Goal: Task Accomplishment & Management: Complete application form

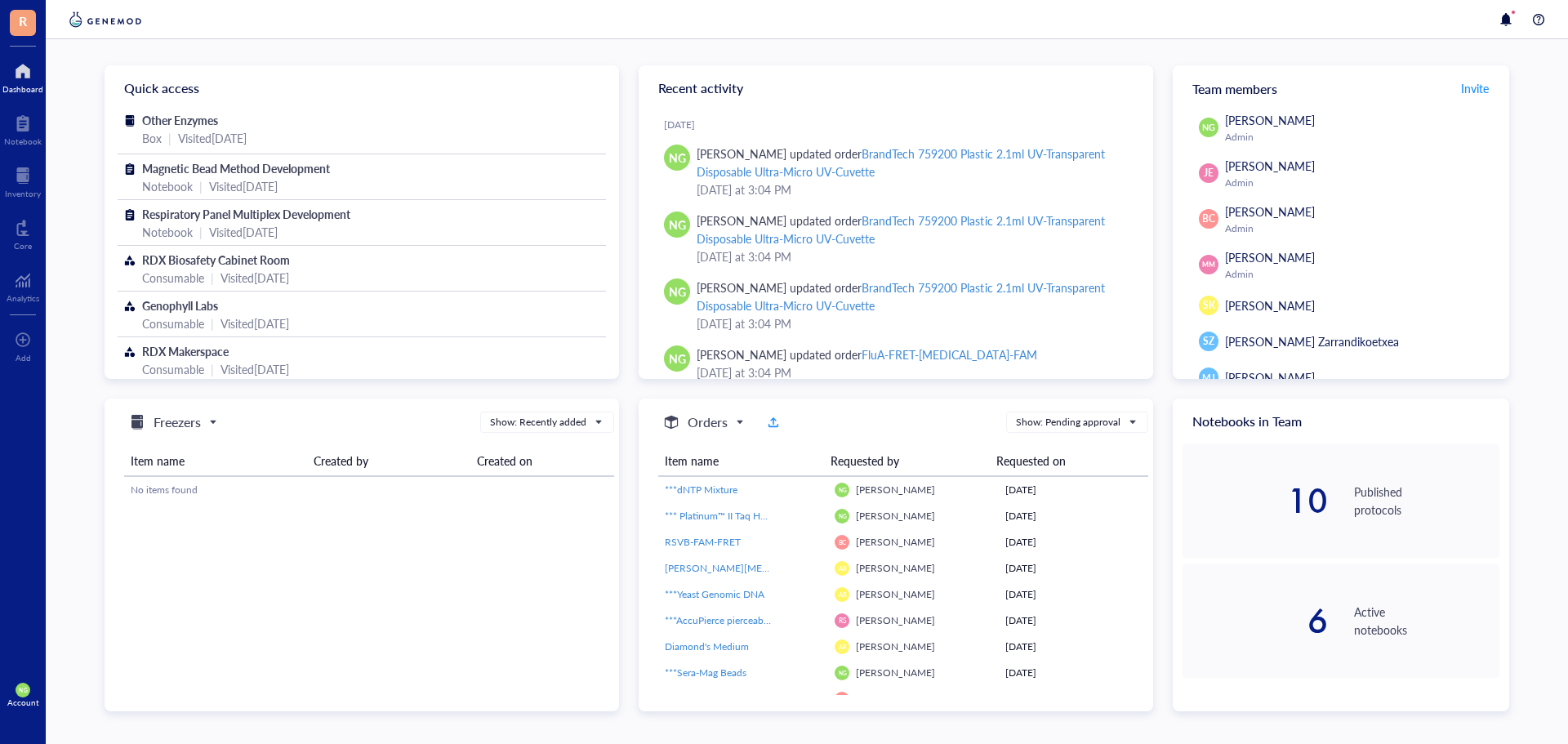
scroll to position [118, 0]
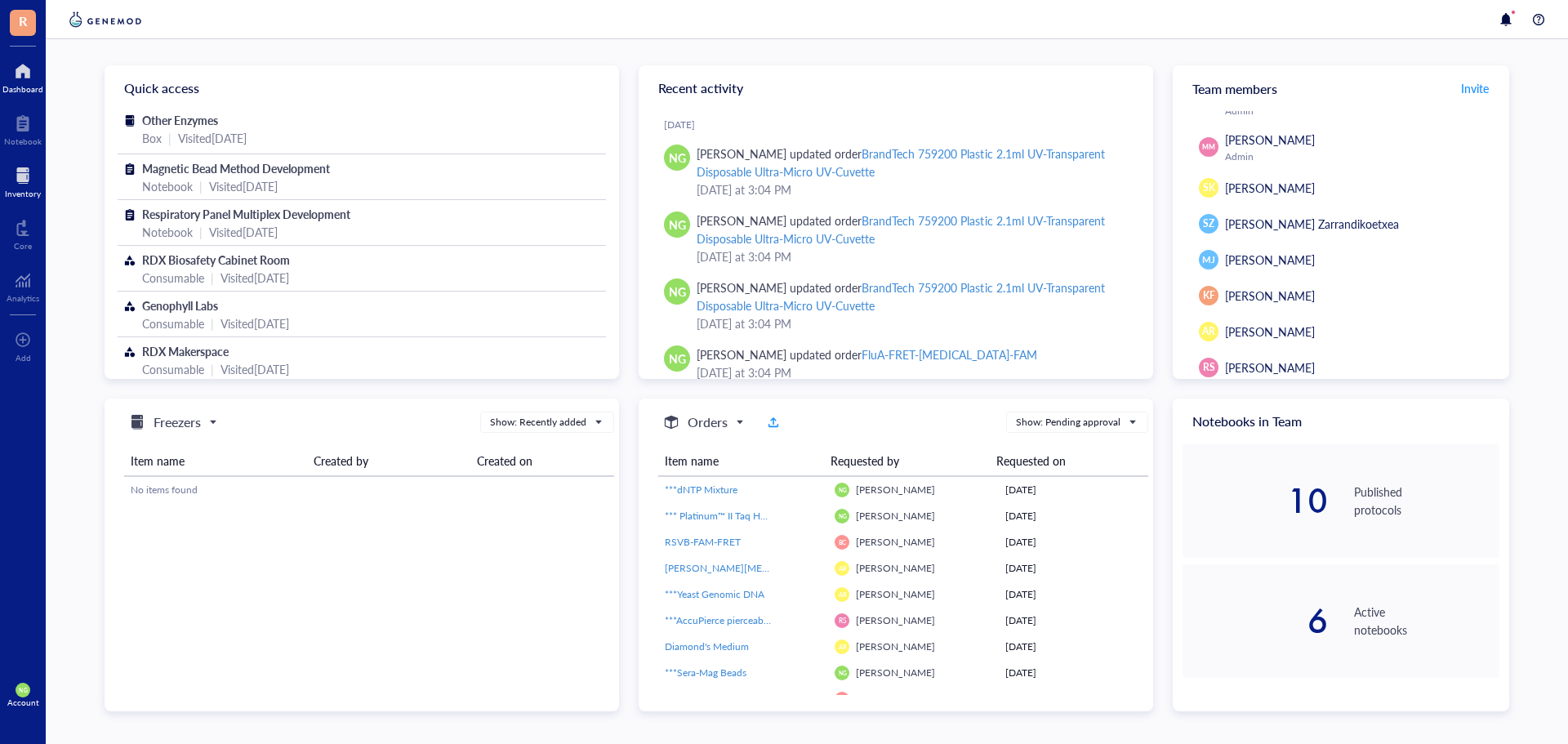
click at [23, 182] on div at bounding box center [22, 176] width 36 height 27
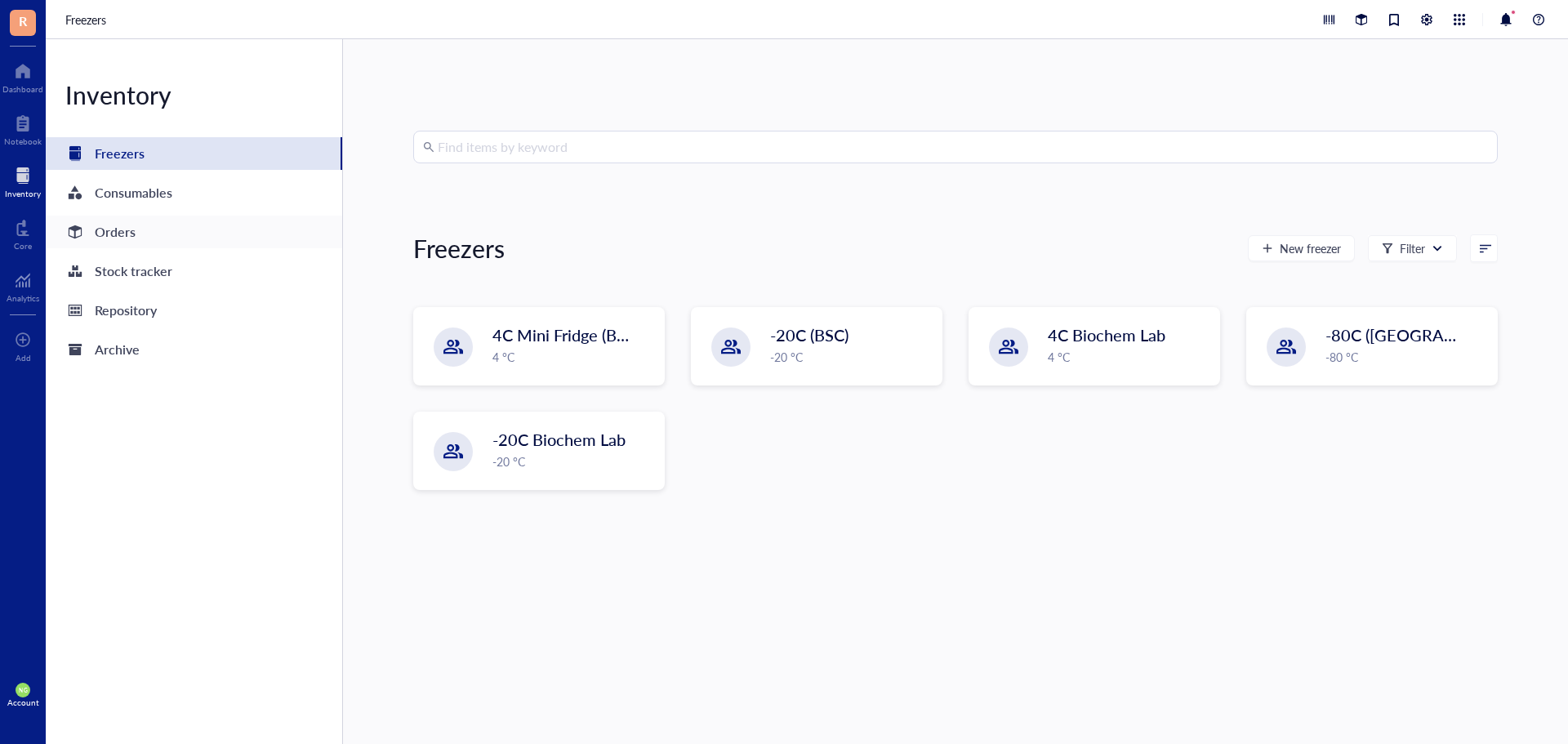
click at [133, 229] on div "Orders" at bounding box center [114, 232] width 41 height 23
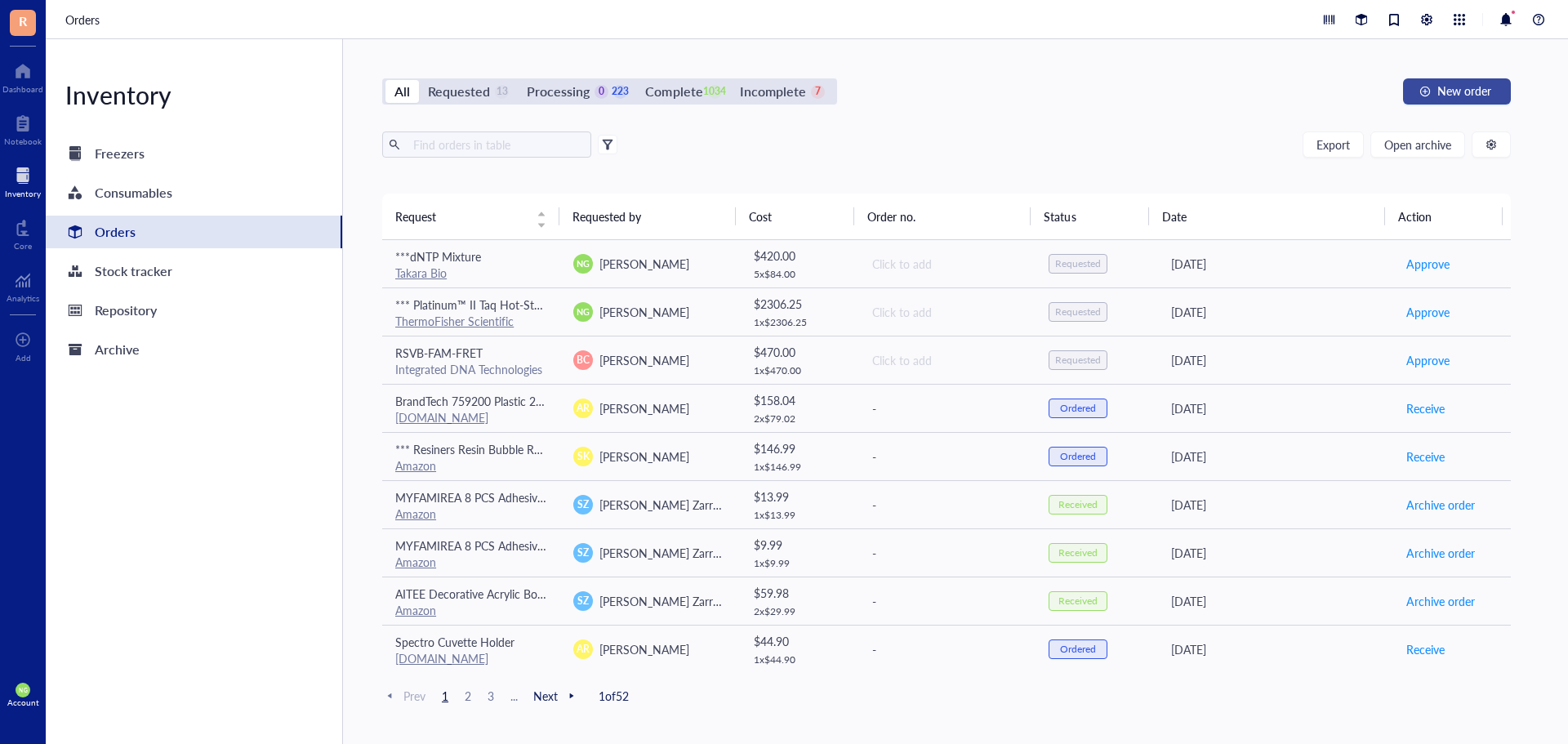
click at [1439, 94] on span "New order" at bounding box center [1464, 91] width 54 height 13
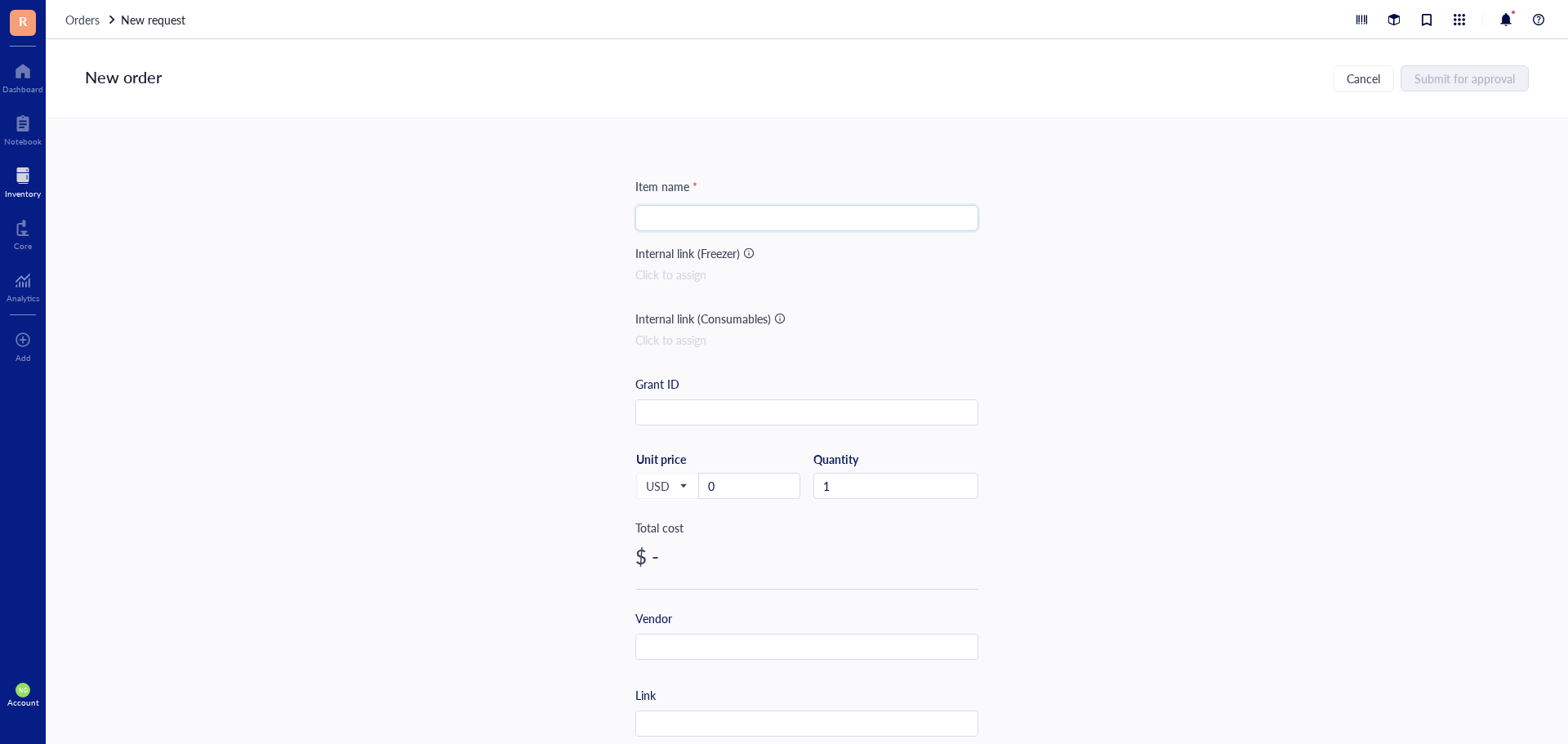
click at [677, 220] on input "search" at bounding box center [807, 218] width 323 height 25
paste input "Streptavidin High Binding PCR Plates"
type input "Streptavidin High Binding PCR Plates"
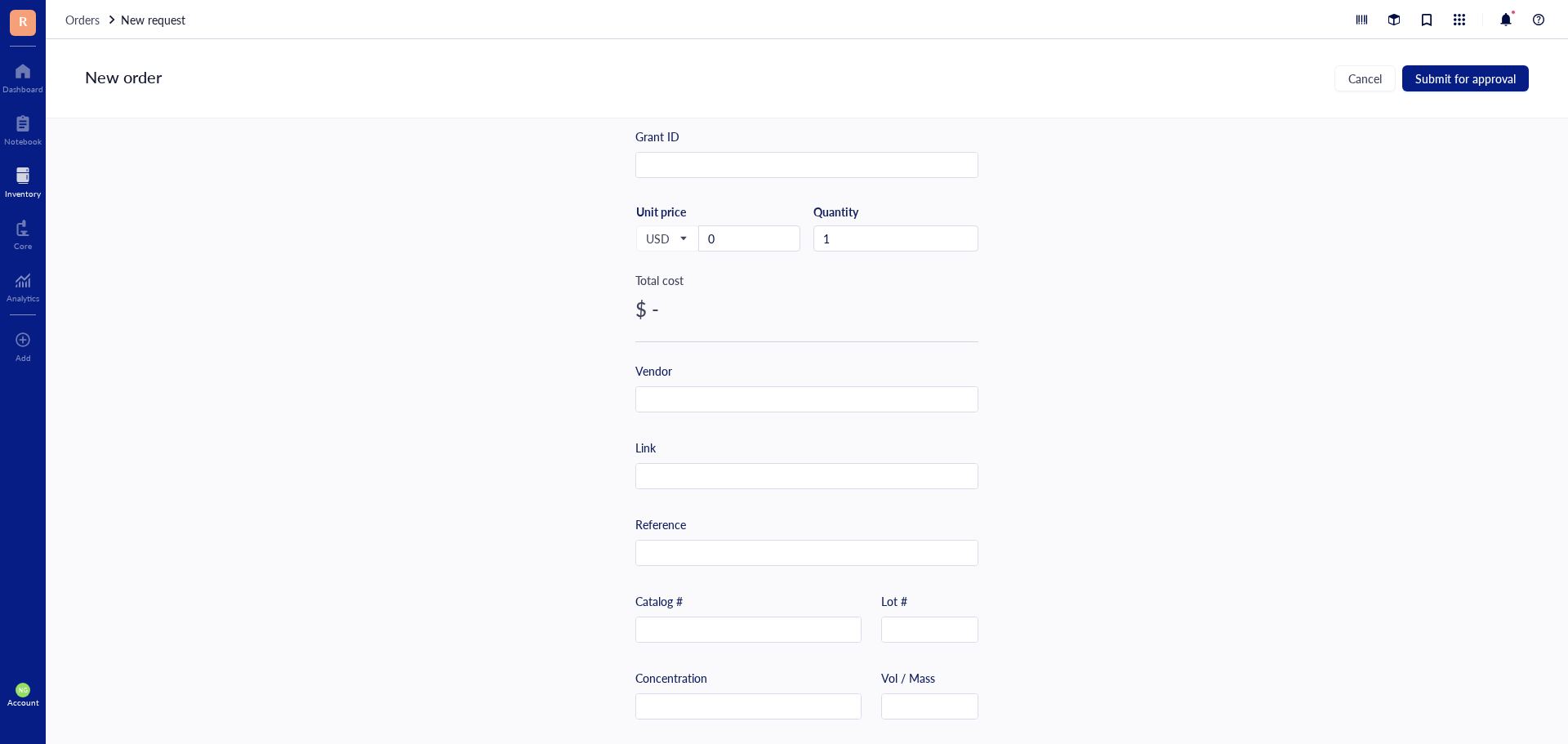
scroll to position [344, 0]
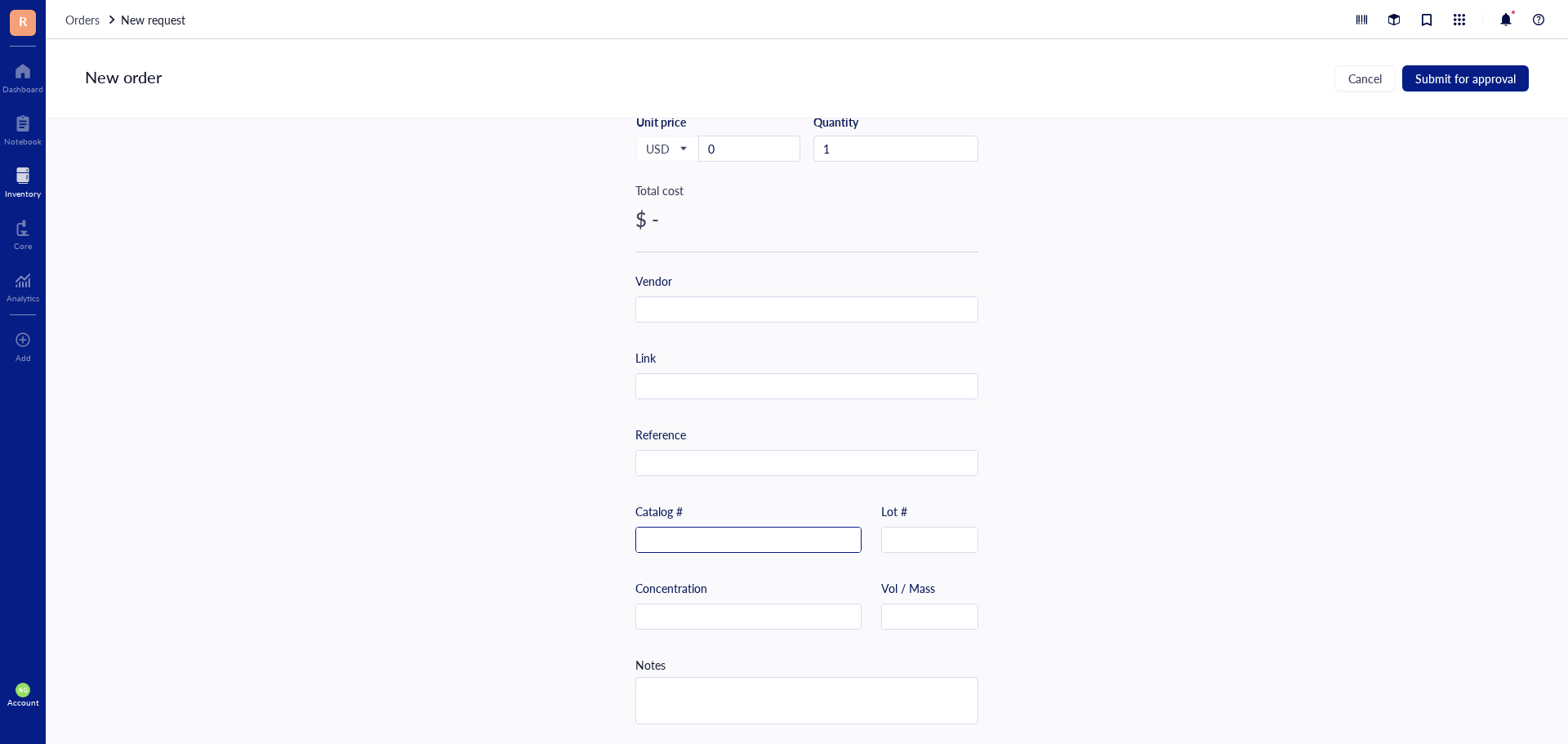
click at [686, 529] on input "text" at bounding box center [748, 541] width 224 height 27
paste input "BHE14200133-1"
type input "BHE14200133-1"
click at [444, 324] on div "Item name * Streptavidin High Binding PCR Plates Internal link (Freezer) Click …" at bounding box center [807, 431] width 1522 height 626
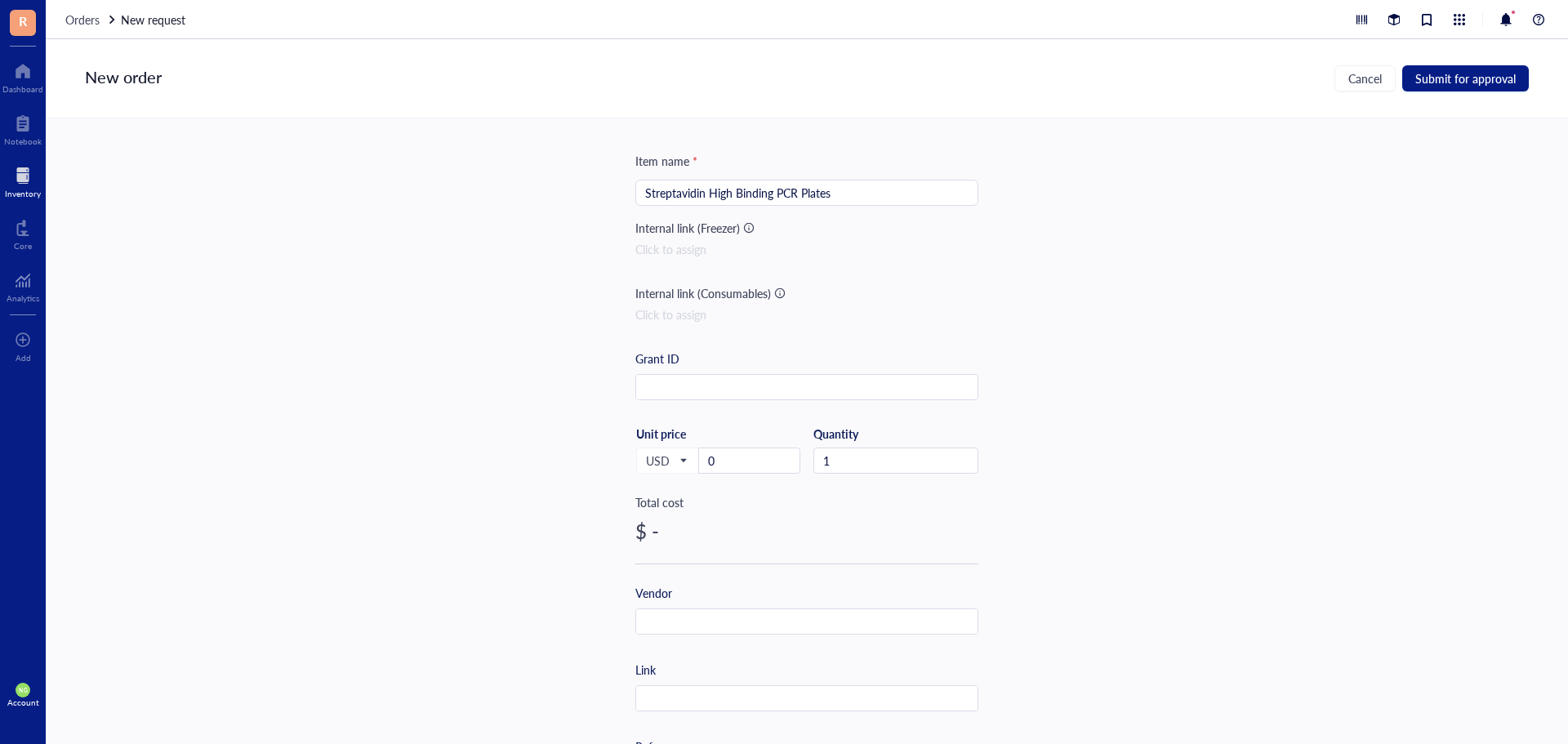
scroll to position [0, 0]
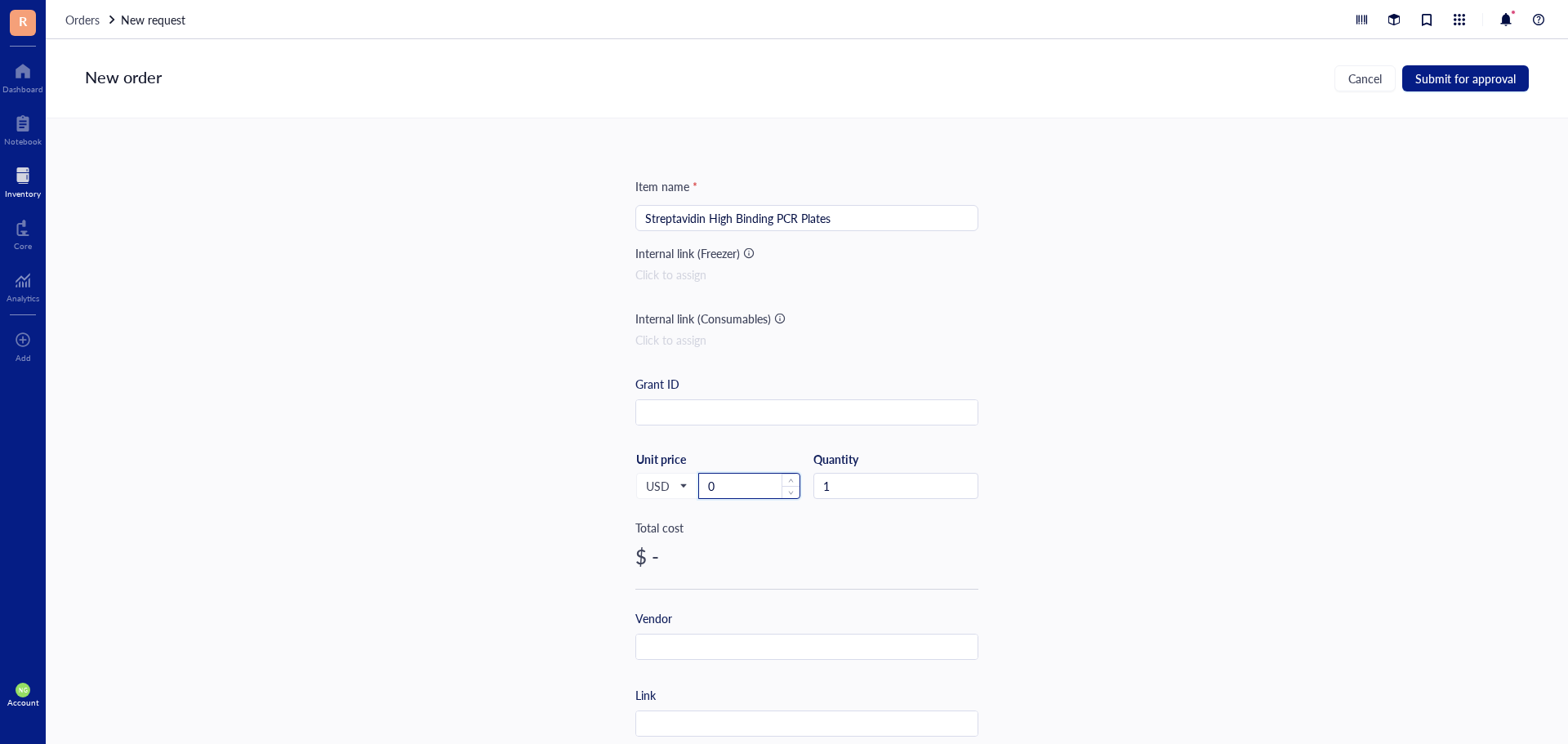
click at [751, 486] on input "0" at bounding box center [749, 486] width 100 height 25
type input "401.2"
click at [859, 553] on div "$ 401.20" at bounding box center [807, 557] width 343 height 27
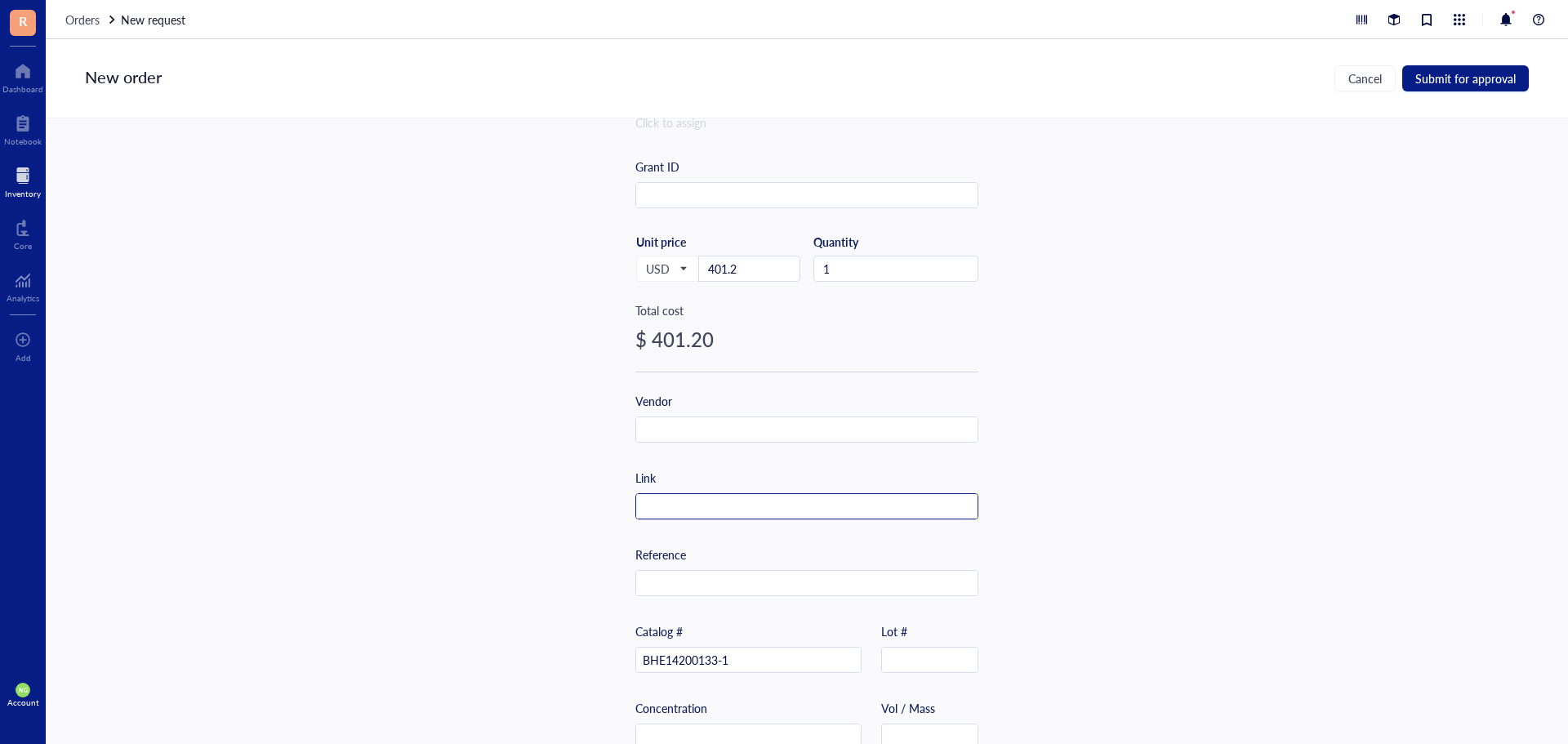
scroll to position [245, 0]
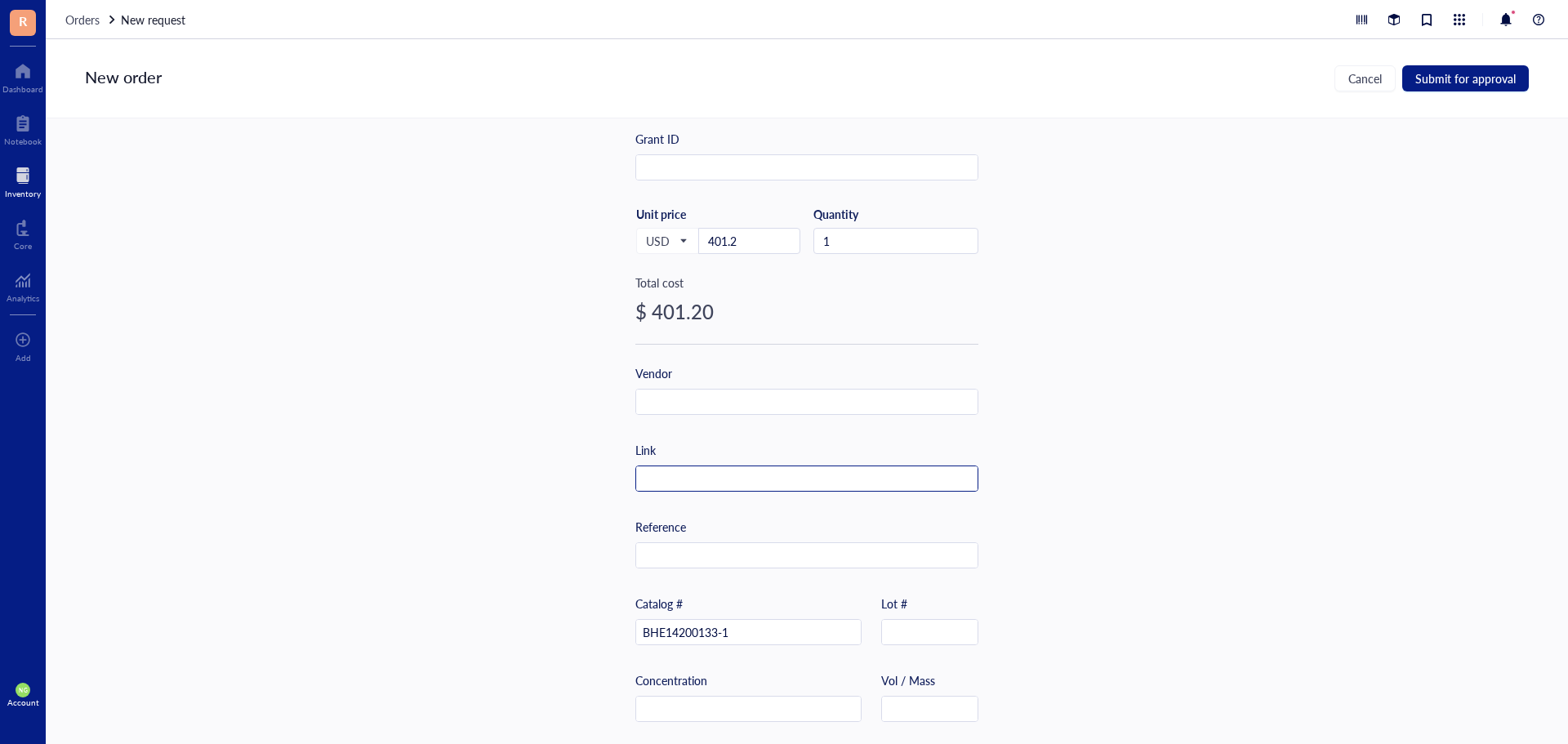
click at [663, 474] on input "text" at bounding box center [807, 480] width 341 height 27
paste input "[URL][DOMAIN_NAME]"
type input "[URL][DOMAIN_NAME]"
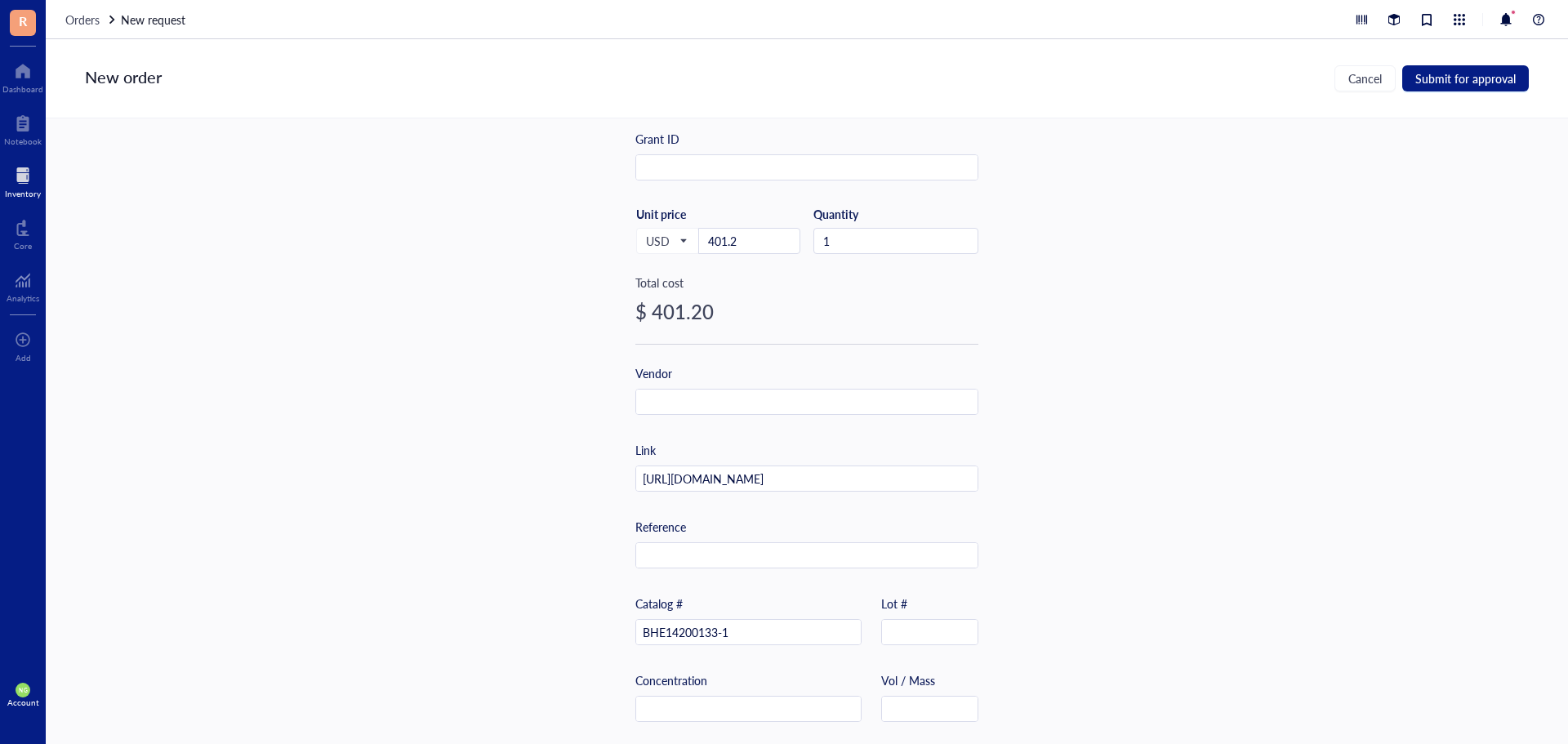
click at [1088, 379] on div "Item name * Streptavidin High Binding PCR Plates Internal link (Freezer) Click …" at bounding box center [807, 431] width 1522 height 626
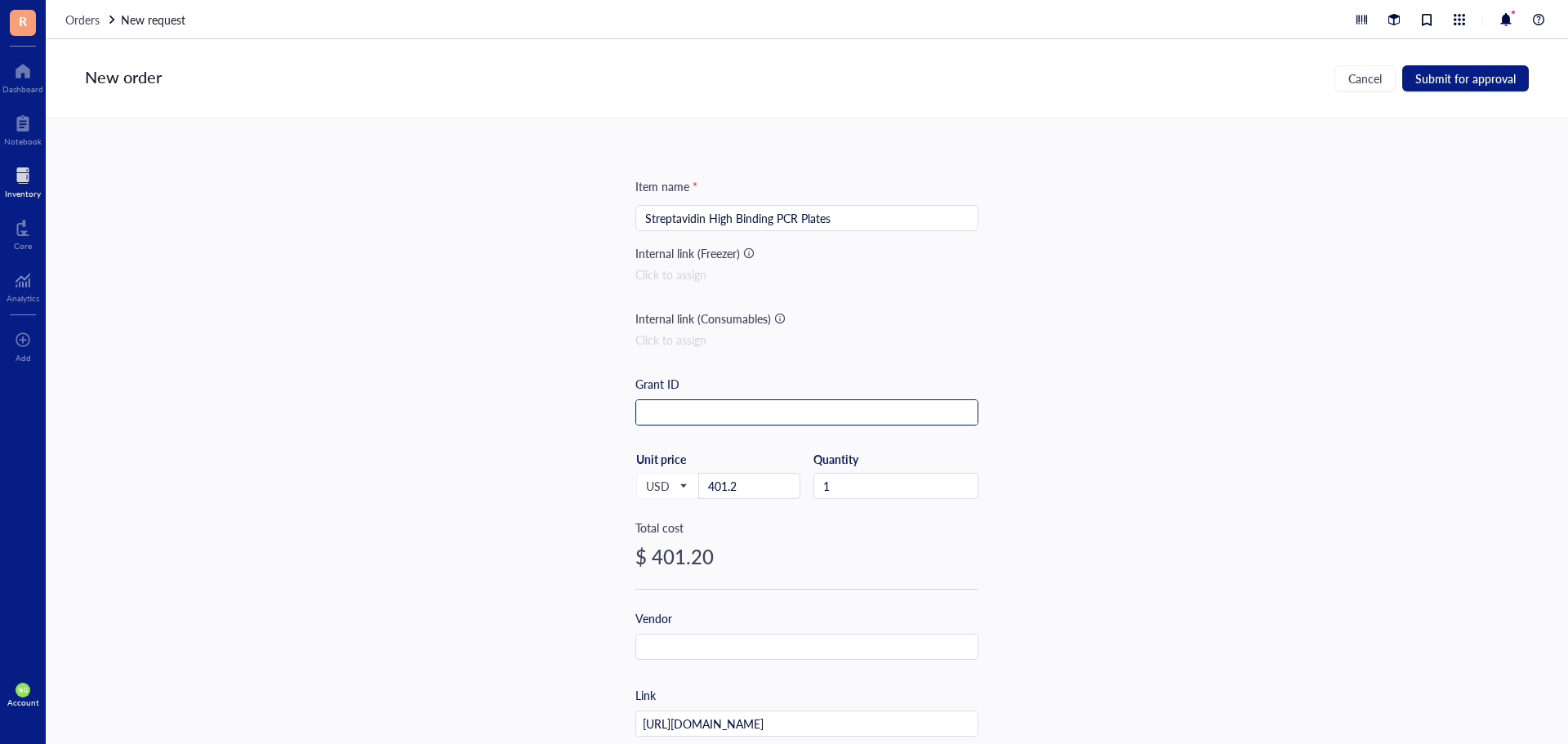
click at [693, 413] on input "text" at bounding box center [807, 413] width 341 height 27
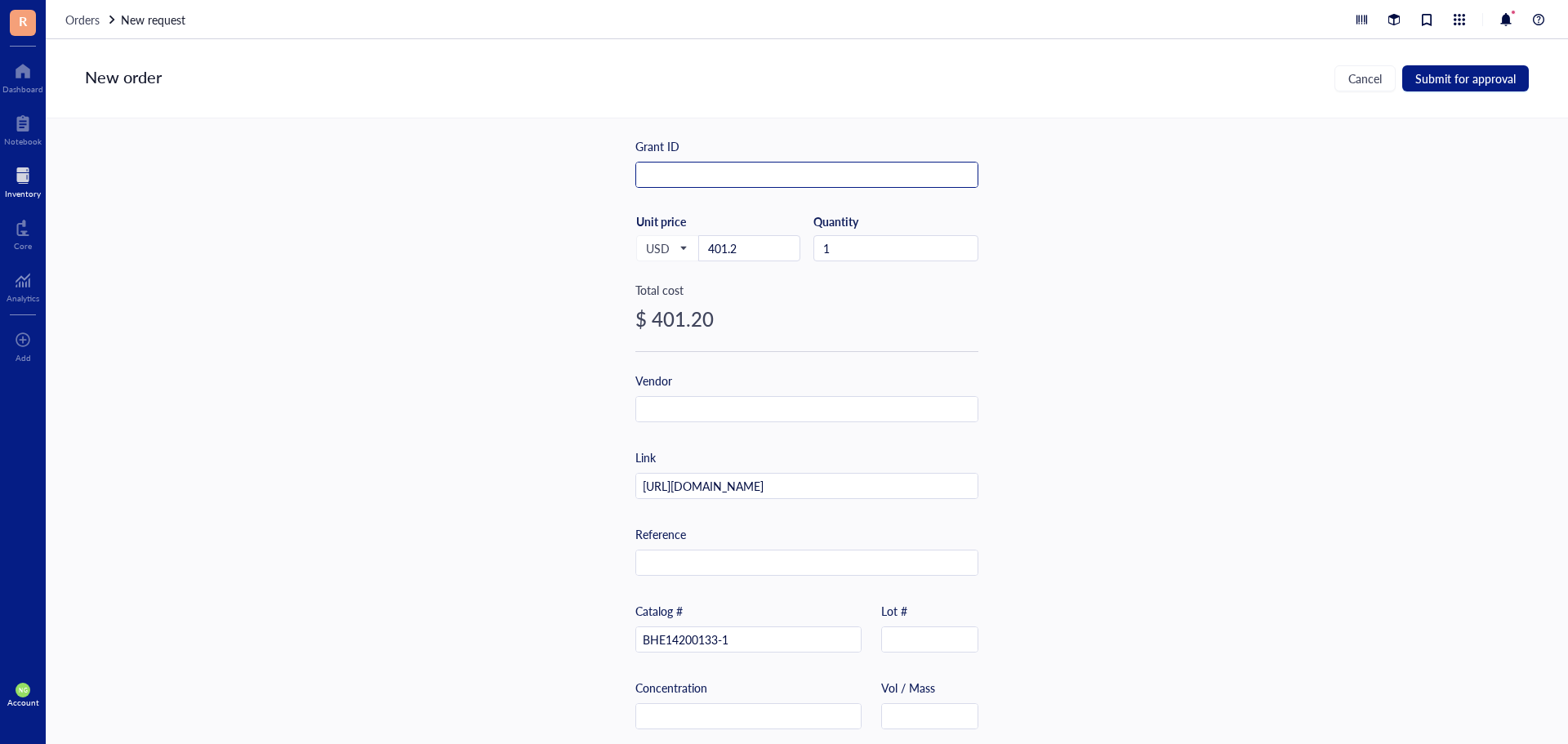
scroll to position [245, 0]
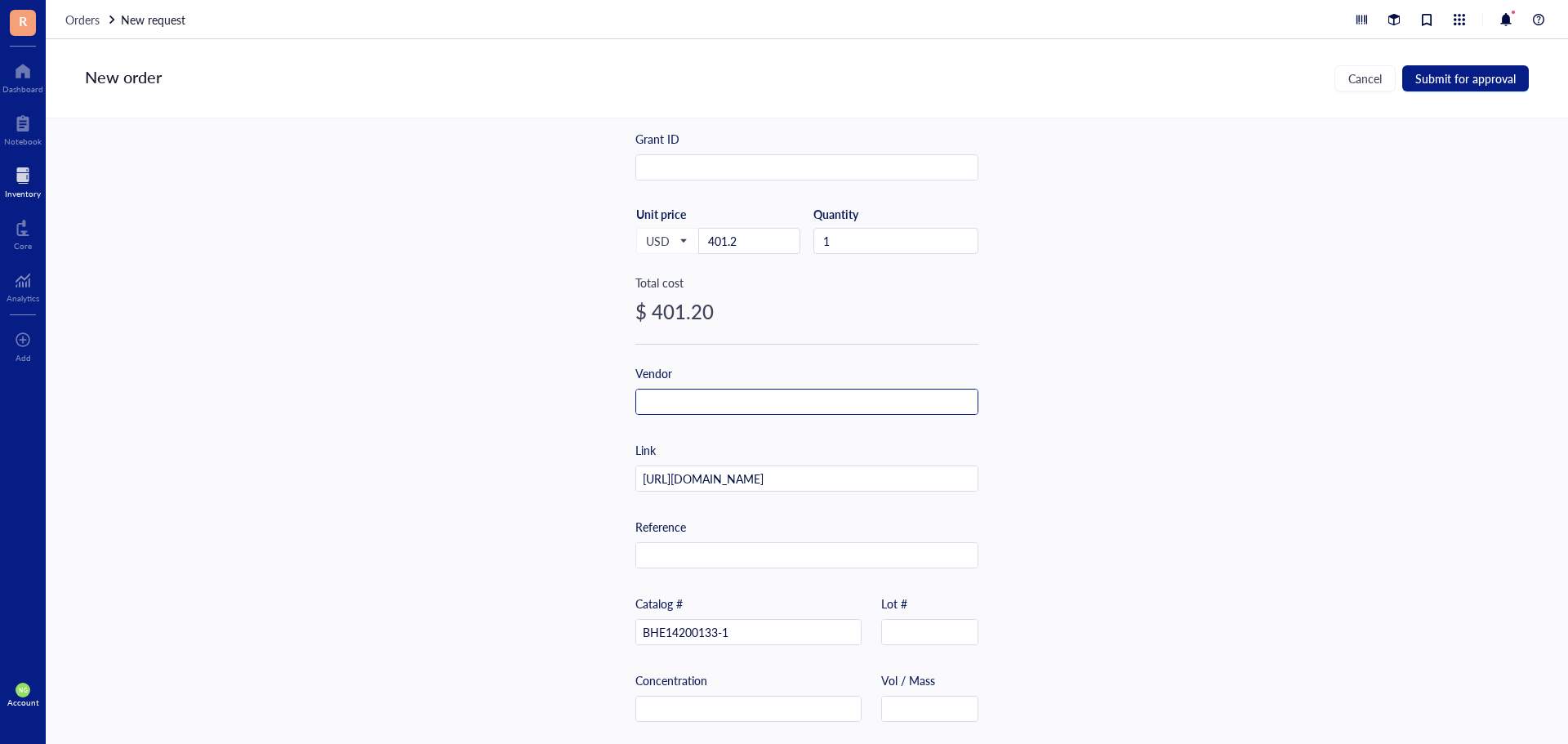
click at [667, 401] on input "text" at bounding box center [807, 403] width 341 height 27
type input "biohippo"
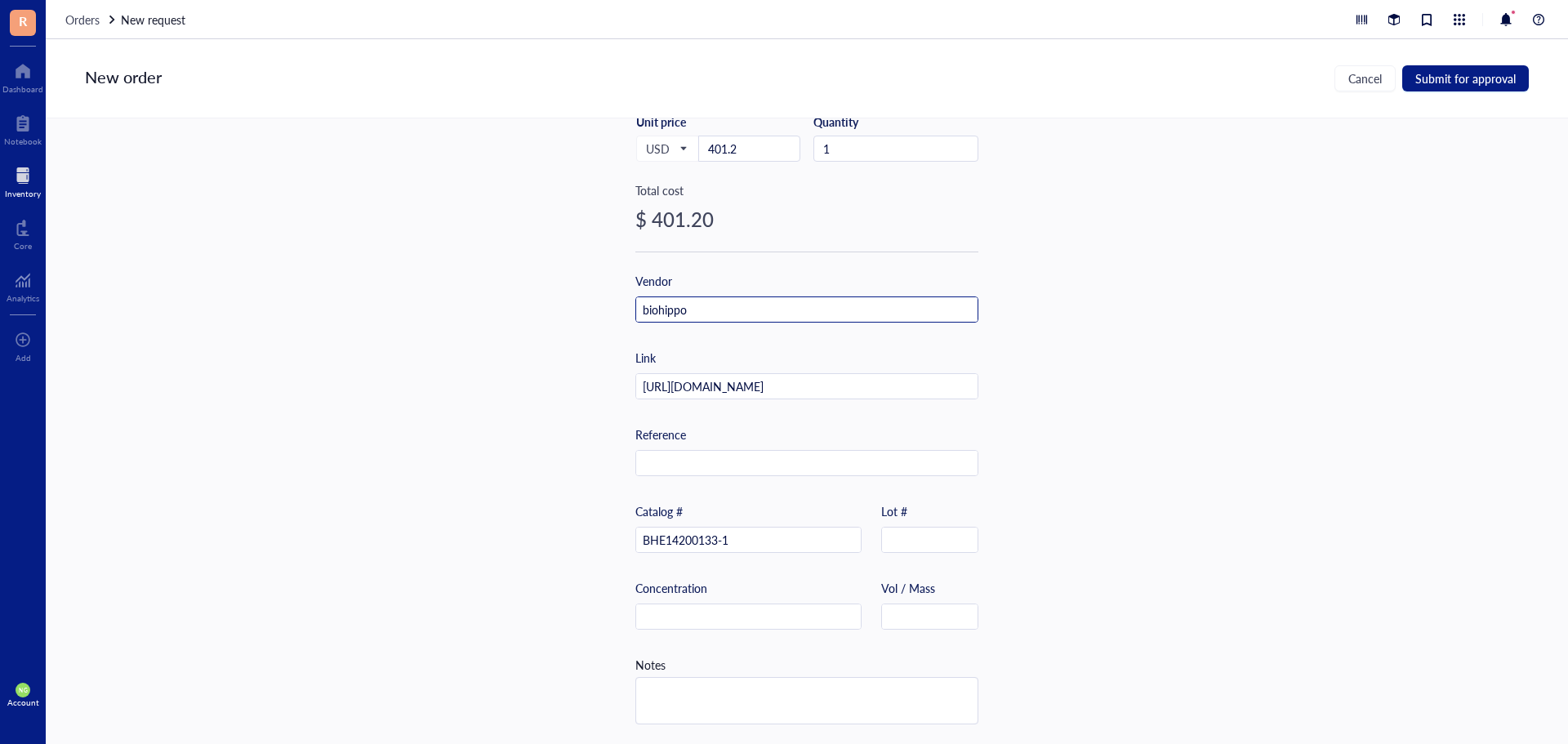
scroll to position [344, 0]
click at [1455, 85] on span "Submit for approval" at bounding box center [1464, 79] width 100 height 13
click at [1450, 80] on span "Submit for approval" at bounding box center [1464, 79] width 100 height 13
